Goal: Task Accomplishment & Management: Manage account settings

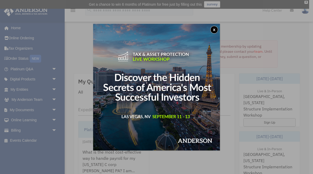
click at [215, 30] on button "x" at bounding box center [214, 30] width 8 height 8
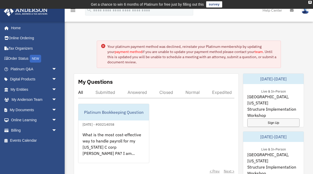
click at [104, 44] on icon at bounding box center [103, 46] width 4 height 4
click at [101, 47] on icon at bounding box center [103, 46] width 4 height 4
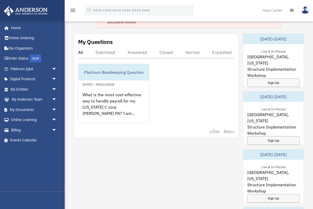
scroll to position [40, 0]
click at [109, 51] on div "Submitted" at bounding box center [105, 52] width 20 height 5
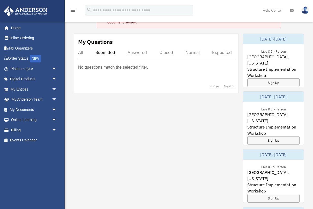
click at [138, 50] on div "Answered" at bounding box center [136, 52] width 19 height 5
click at [169, 51] on div "Closed" at bounding box center [166, 52] width 14 height 5
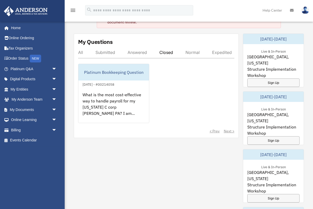
click at [192, 46] on div "My Questions All Submitted Answered Closed Normal Expedited Platinum Bookkeepin…" at bounding box center [156, 86] width 165 height 105
click at [222, 45] on div "My Questions All Submitted Answered Closed Normal Expedited Platinum Bookkeepin…" at bounding box center [156, 86] width 165 height 105
click at [16, 29] on link "Home" at bounding box center [34, 28] width 61 height 10
click at [17, 23] on link "Home" at bounding box center [34, 28] width 61 height 10
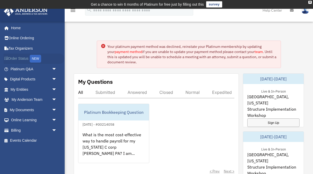
click at [36, 57] on div "NEW" at bounding box center [35, 59] width 11 height 8
click at [55, 87] on span "arrow_drop_down" at bounding box center [57, 89] width 10 height 11
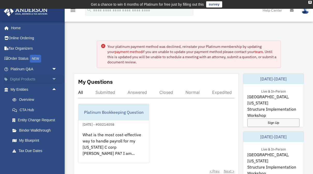
click at [24, 83] on link "Digital Products arrow_drop_down" at bounding box center [34, 79] width 61 height 10
click at [55, 87] on span "arrow_drop_up" at bounding box center [57, 89] width 10 height 11
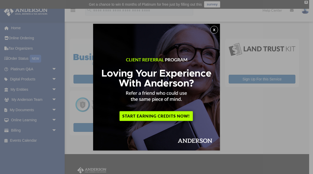
click at [209, 29] on img at bounding box center [156, 87] width 127 height 127
click at [217, 26] on img at bounding box center [156, 87] width 127 height 127
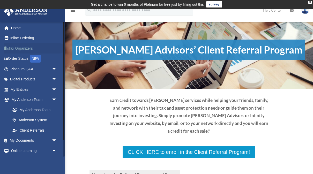
click at [19, 49] on link "Tax Organizers" at bounding box center [34, 48] width 61 height 10
click at [40, 108] on link "My Anderson Team" at bounding box center [35, 110] width 57 height 10
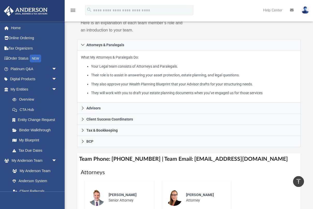
scroll to position [107, 0]
click at [16, 26] on link "Home" at bounding box center [34, 28] width 61 height 10
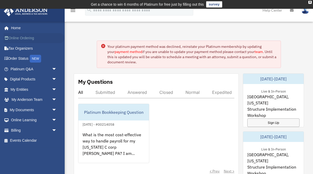
click at [17, 34] on link "Online Ordering" at bounding box center [34, 38] width 61 height 10
click at [118, 49] on link "payment method" at bounding box center [129, 51] width 28 height 5
click at [126, 47] on div "Your platinum payment method was declined, reinstate your Platinum membership b…" at bounding box center [191, 54] width 169 height 21
click at [126, 48] on div "Your platinum payment method was declined, reinstate your Platinum membership b…" at bounding box center [191, 54] width 169 height 21
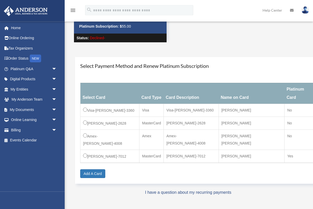
scroll to position [35, 0]
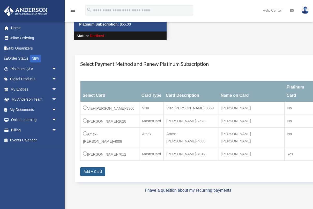
click at [91, 168] on link "Add A Card" at bounding box center [92, 172] width 25 height 9
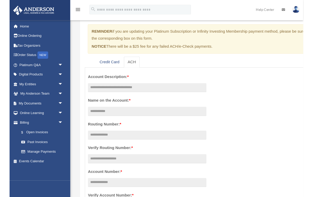
scroll to position [47, 0]
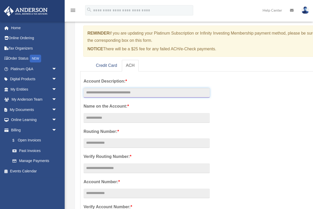
click at [103, 90] on input "text" at bounding box center [147, 93] width 126 height 10
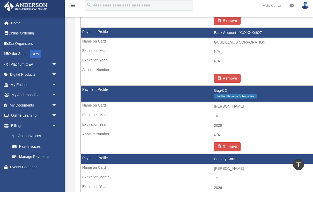
scroll to position [474, 0]
